Goal: Task Accomplishment & Management: Manage account settings

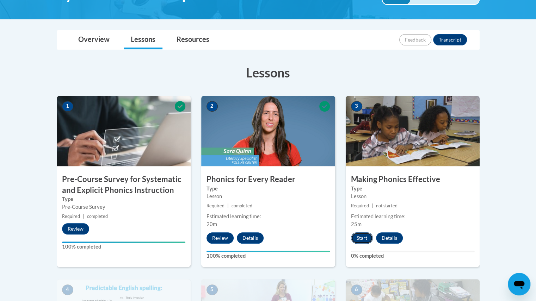
click at [355, 237] on button "Start" at bounding box center [362, 238] width 22 height 11
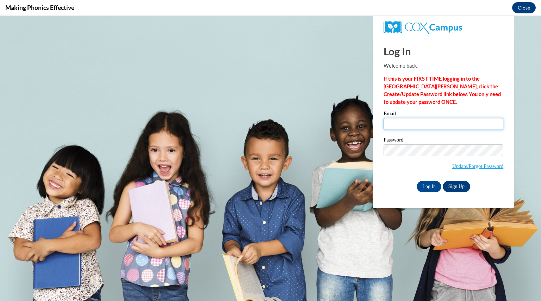
click at [433, 120] on input "Email" at bounding box center [444, 124] width 120 height 12
type input "garrettbrooke@aasd.k12.wi.us"
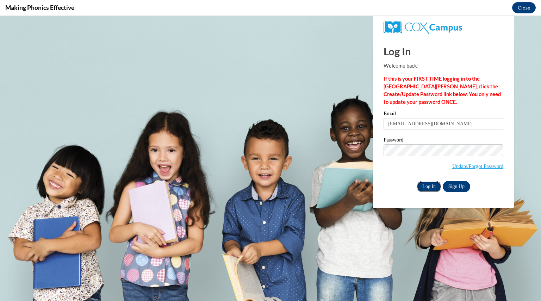
click at [428, 191] on input "Log In" at bounding box center [429, 186] width 25 height 11
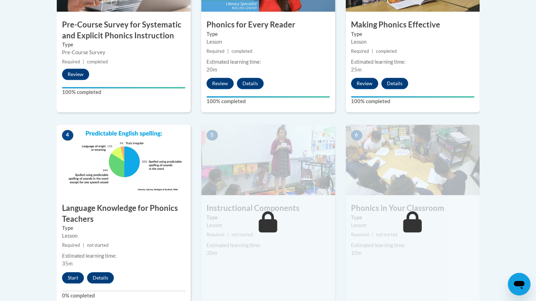
scroll to position [299, 0]
